Goal: Task Accomplishment & Management: Manage account settings

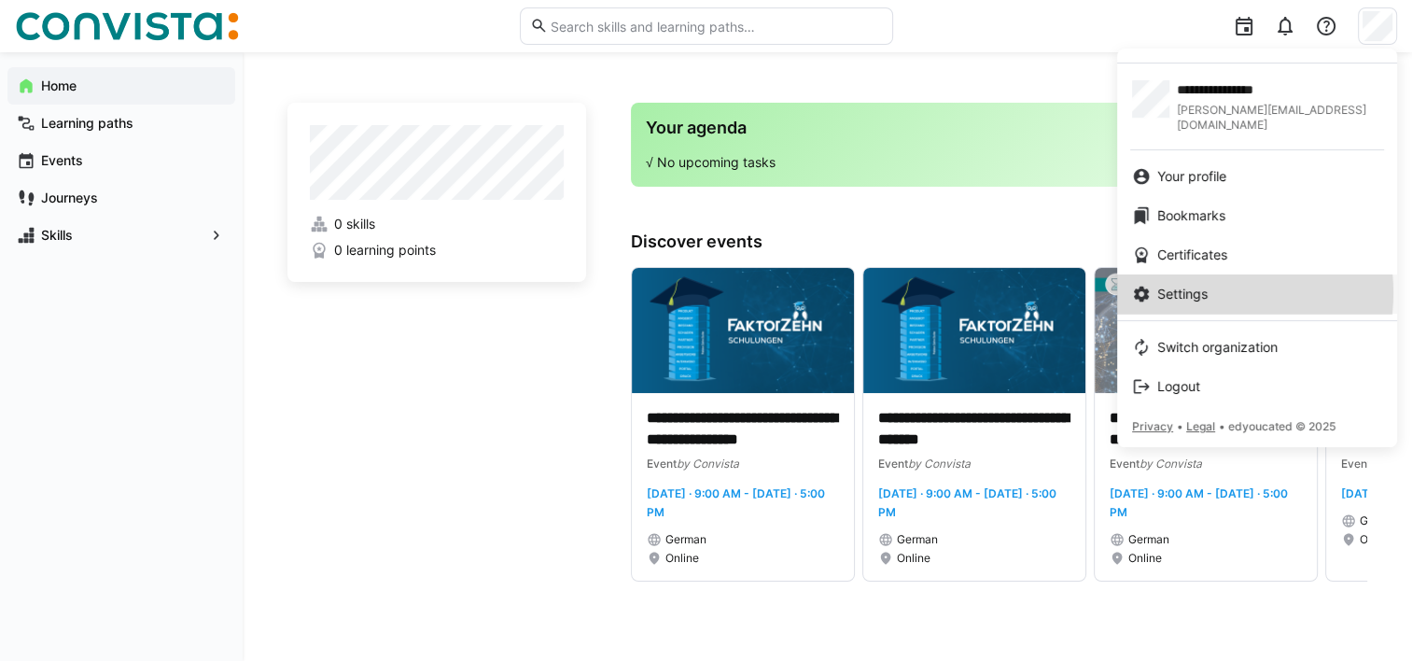
click at [1196, 285] on span "Settings" at bounding box center [1182, 294] width 50 height 19
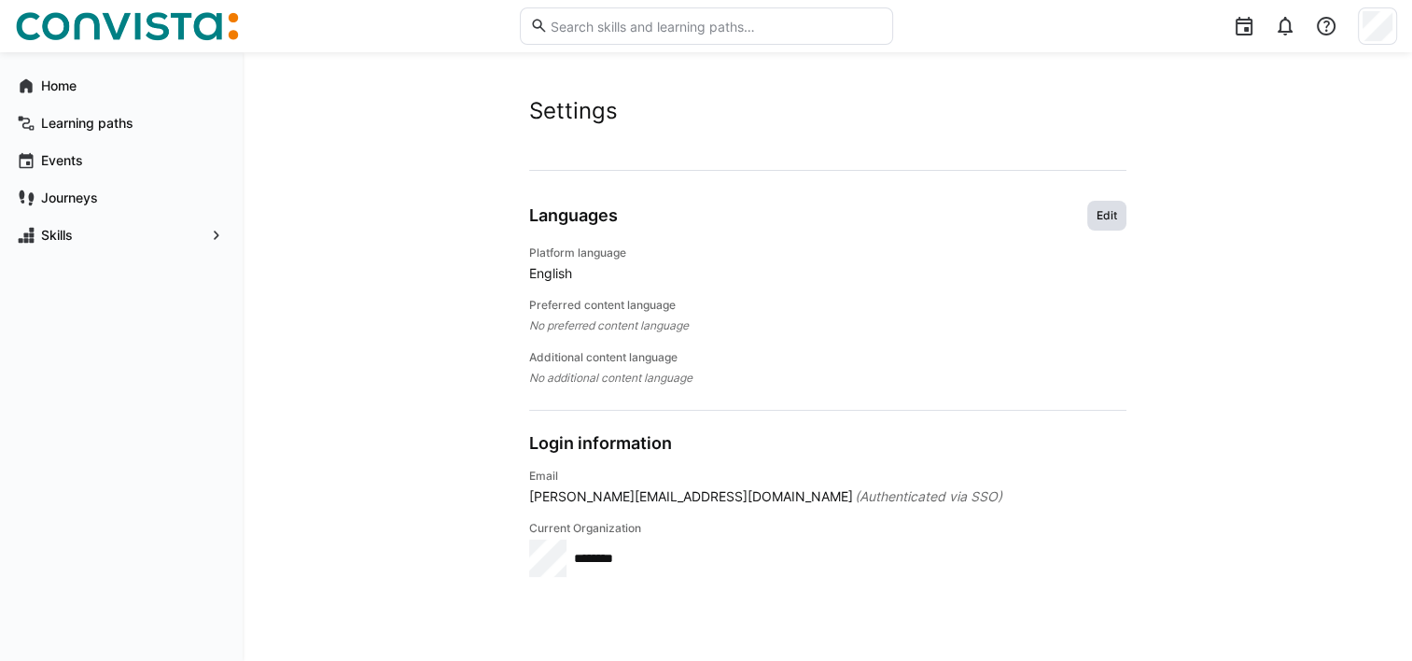
click at [1106, 216] on span "Edit" at bounding box center [1107, 215] width 24 height 15
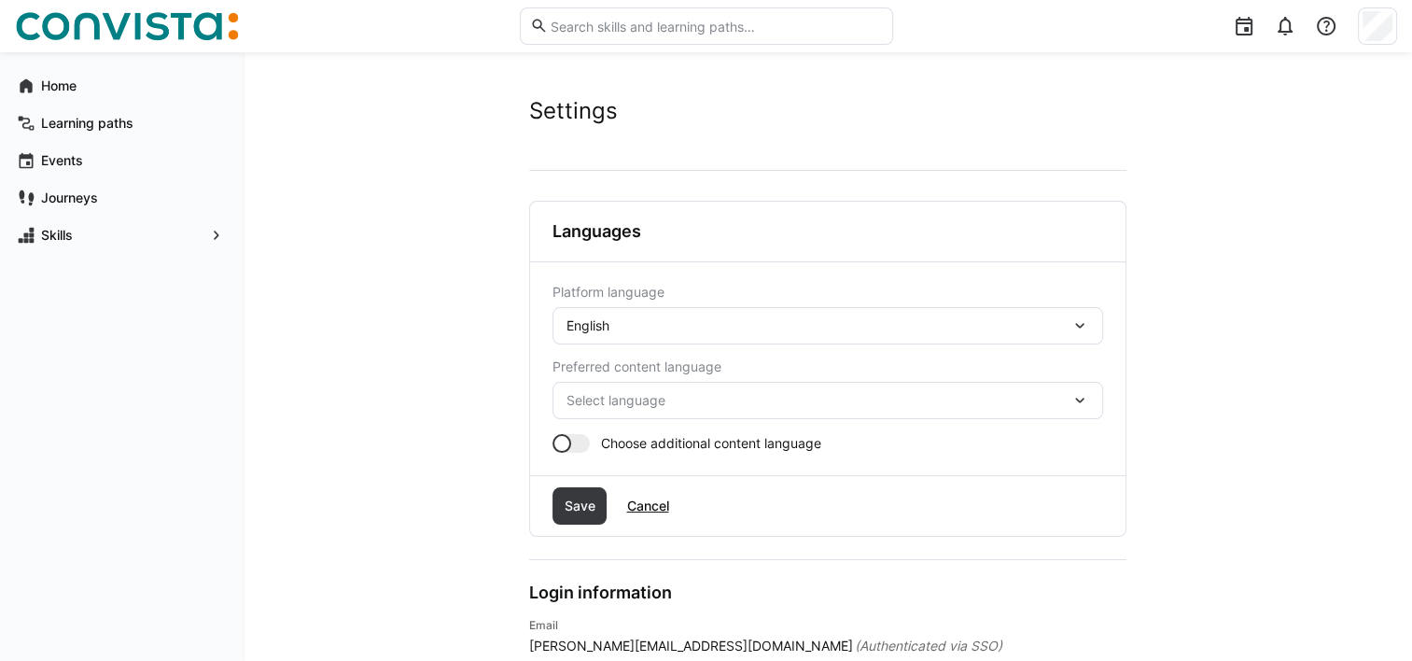
click at [1081, 323] on eds-icon at bounding box center [1080, 325] width 19 height 19
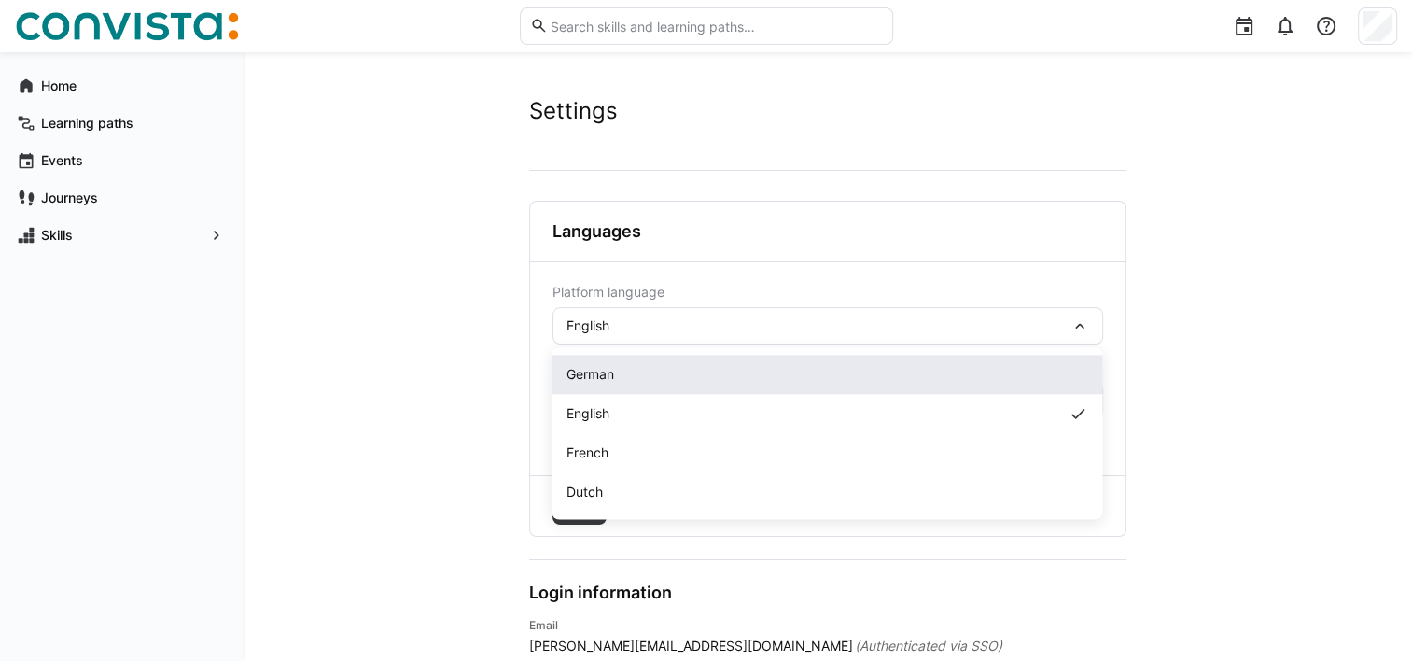
click at [605, 380] on span "German" at bounding box center [591, 374] width 48 height 19
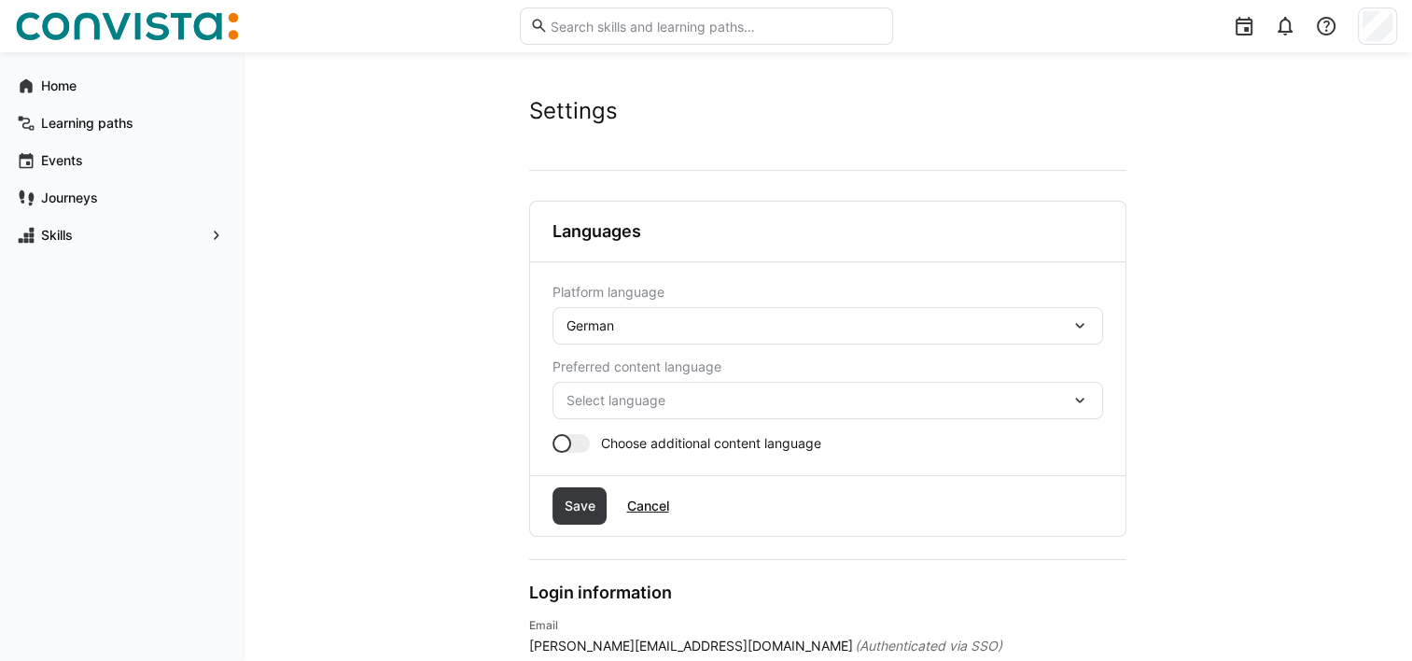
click at [1079, 399] on eds-icon at bounding box center [1080, 400] width 19 height 19
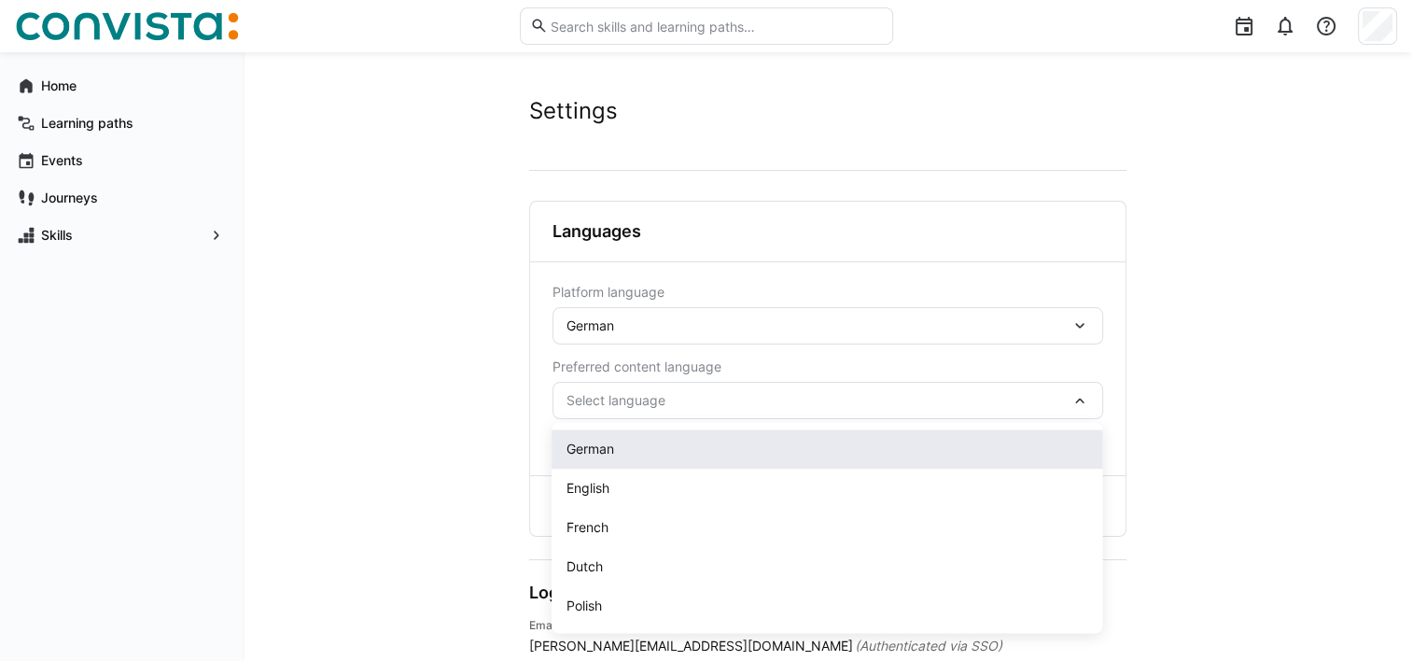
click at [623, 444] on div "German" at bounding box center [827, 449] width 521 height 19
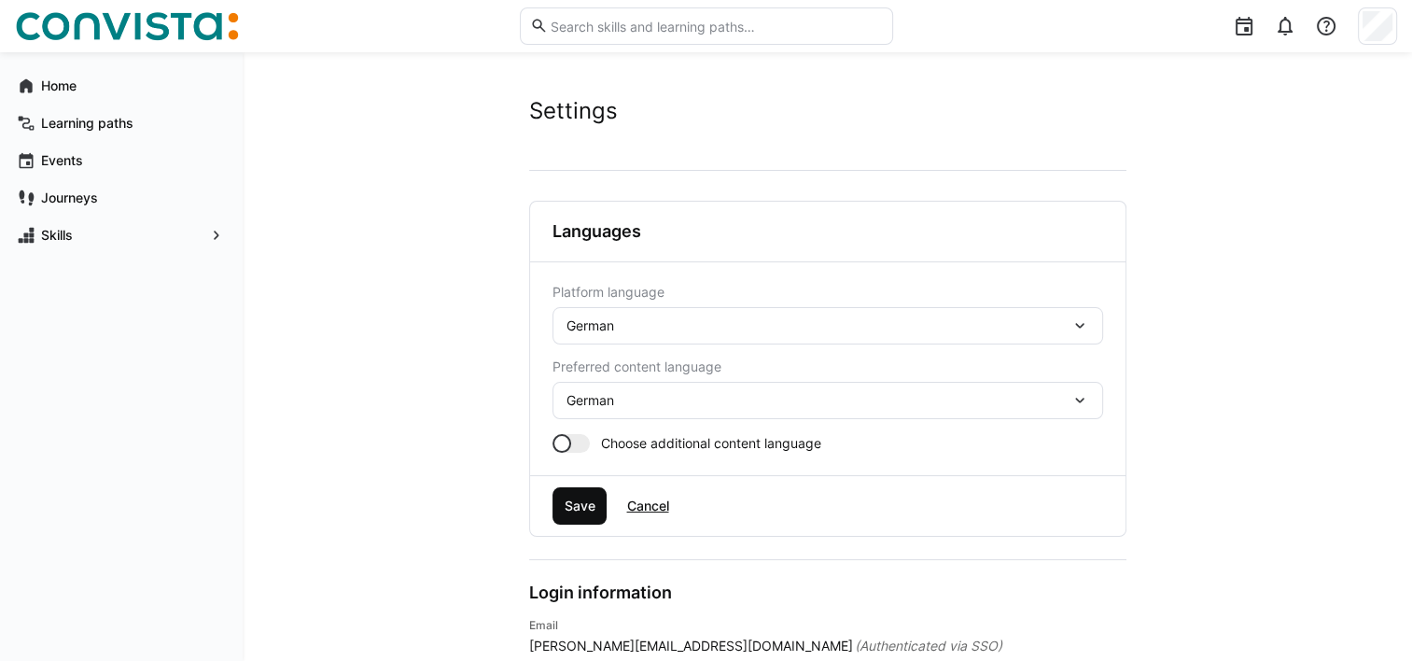
click at [566, 506] on span "Save" at bounding box center [579, 506] width 36 height 19
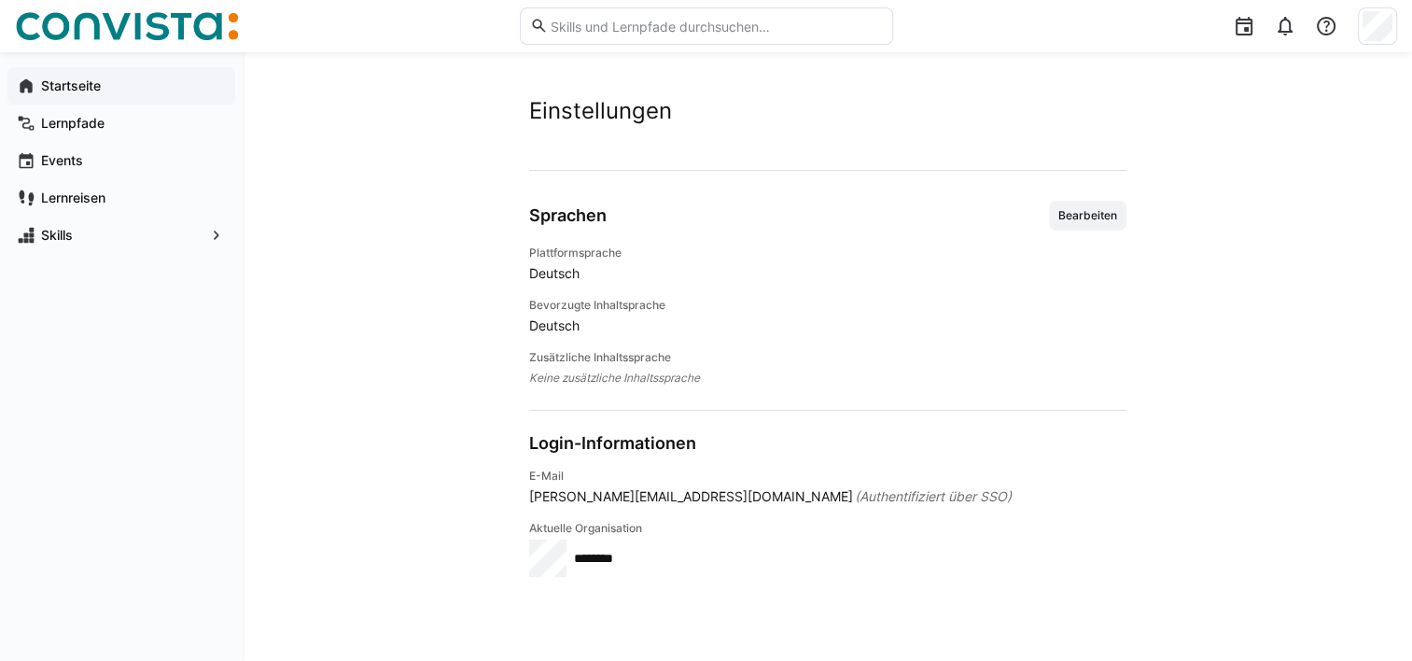
click at [0, 0] on app-navigation-label "Startseite" at bounding box center [0, 0] width 0 height 0
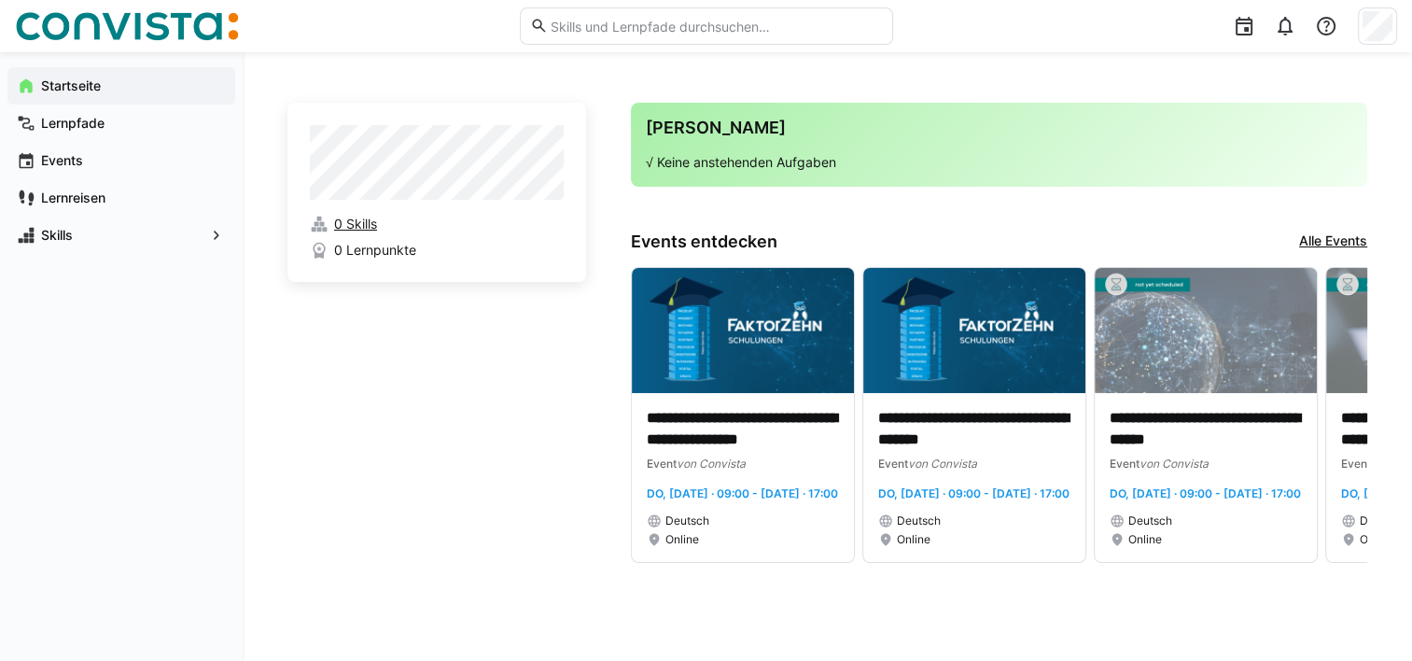
click at [360, 223] on span "0 Skills" at bounding box center [355, 224] width 43 height 19
